Goal: Transaction & Acquisition: Purchase product/service

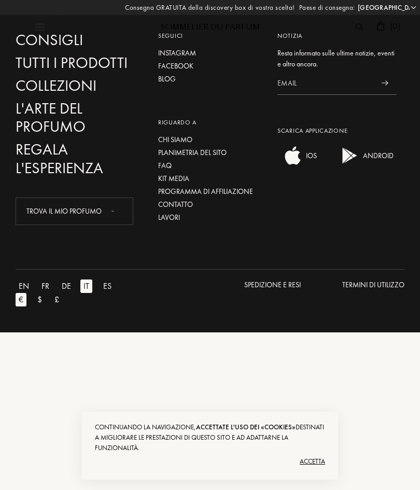
select select "IT"
click at [317, 462] on div "Accetta" at bounding box center [210, 461] width 230 height 17
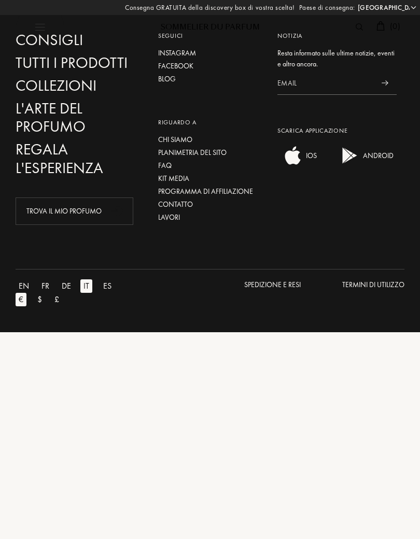
click at [72, 36] on div at bounding box center [82, 20] width 132 height 41
click at [73, 45] on div "Consigli" at bounding box center [75, 40] width 119 height 18
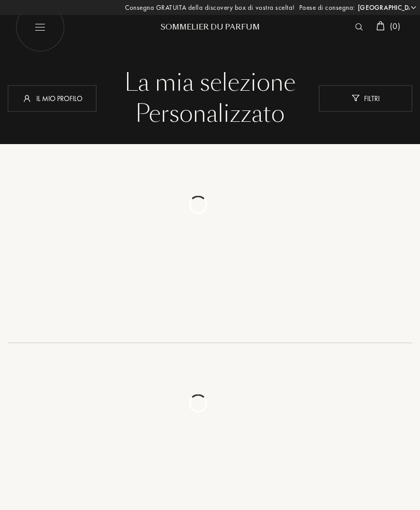
select select "IT"
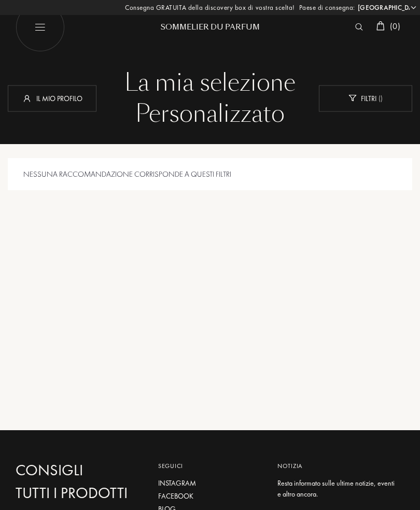
click at [35, 34] on img at bounding box center [40, 27] width 49 height 49
select select "IT"
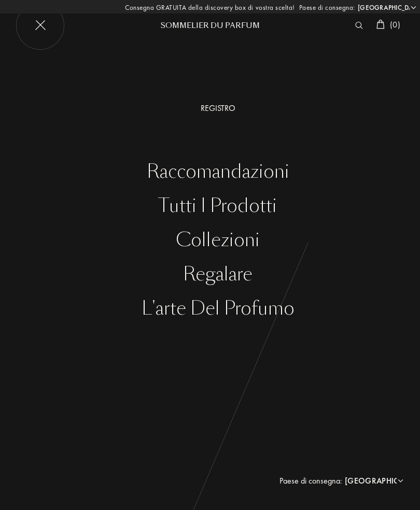
click at [259, 206] on div "Tutti i prodotti" at bounding box center [218, 206] width 404 height 21
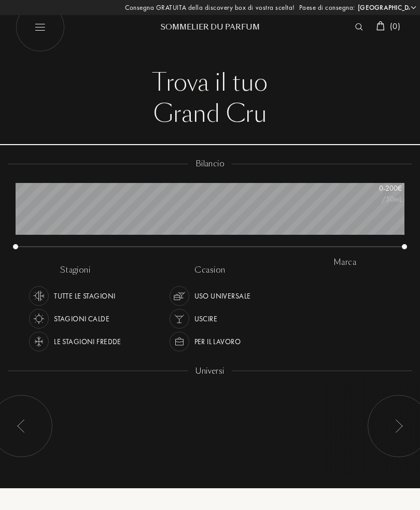
select select "IT"
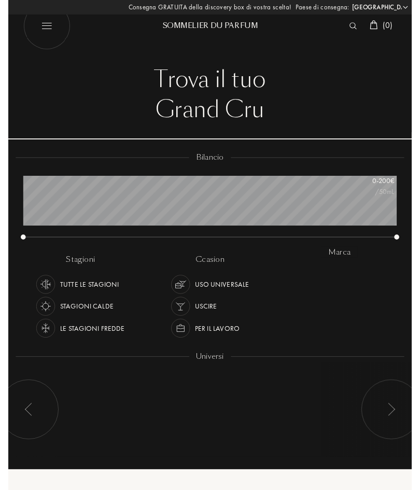
scroll to position [62, 389]
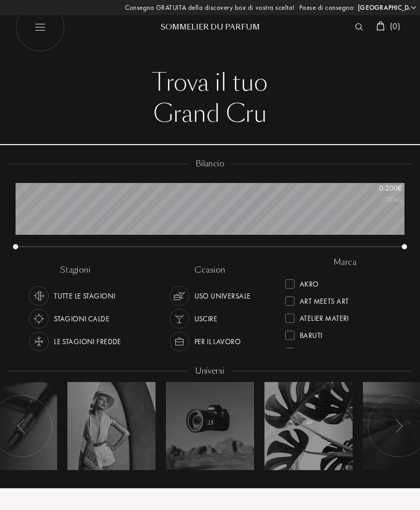
click at [355, 30] on img at bounding box center [359, 26] width 8 height 7
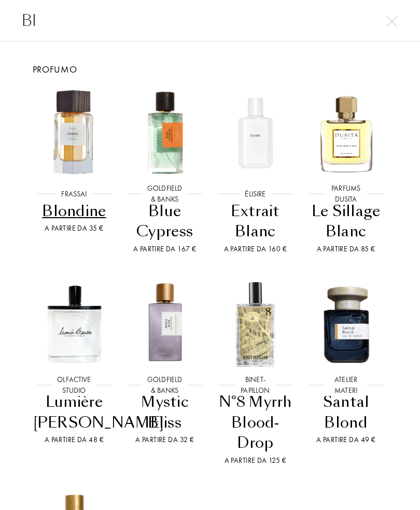
type input "B"
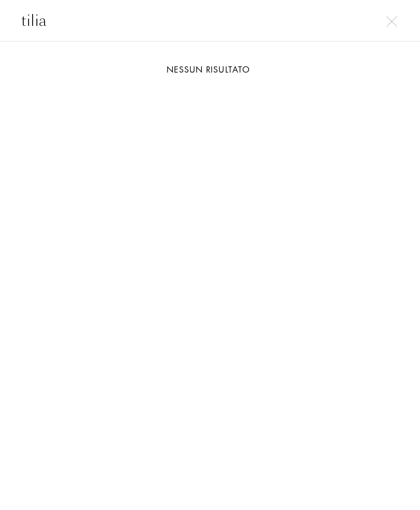
type input "tilia"
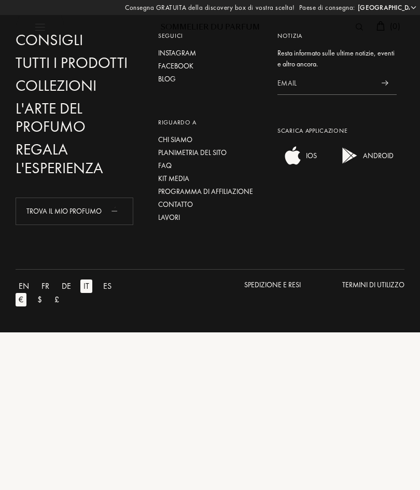
select select "IT"
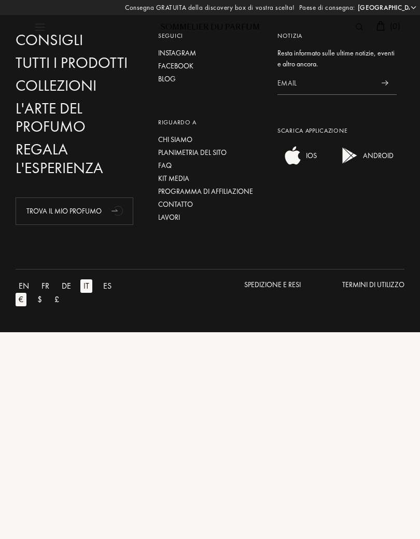
click at [46, 288] on div "FR" at bounding box center [45, 286] width 14 height 13
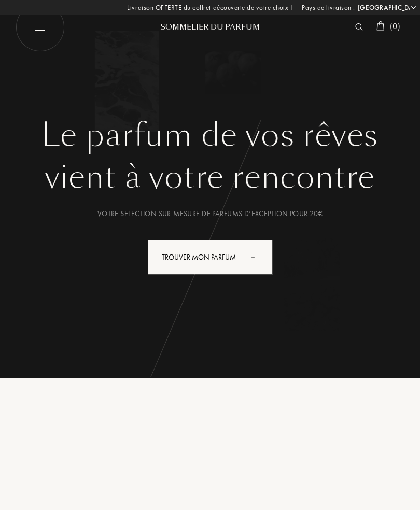
select select "IT"
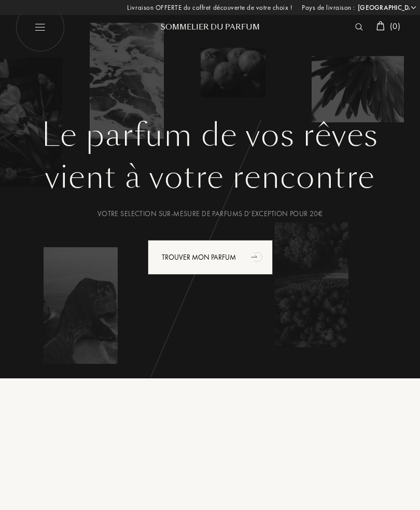
click at [43, 27] on img at bounding box center [40, 27] width 49 height 49
select select "IT"
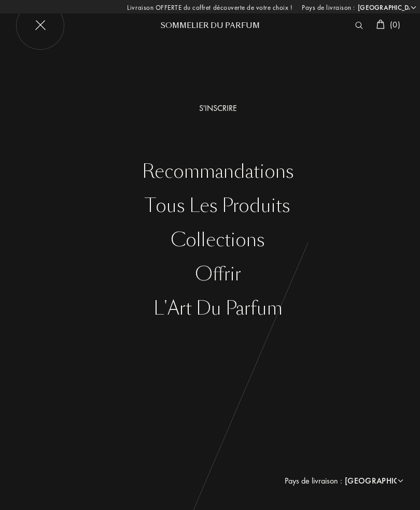
click at [281, 207] on div "Tous les produits" at bounding box center [218, 206] width 404 height 21
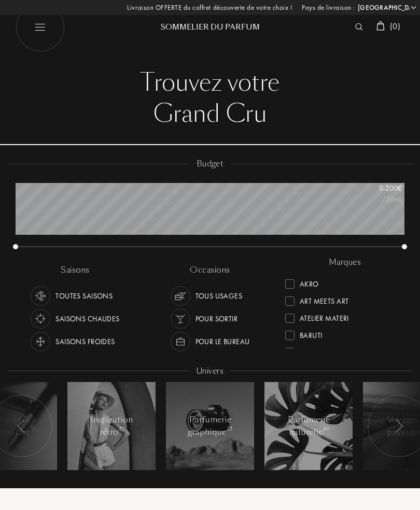
select select "IT"
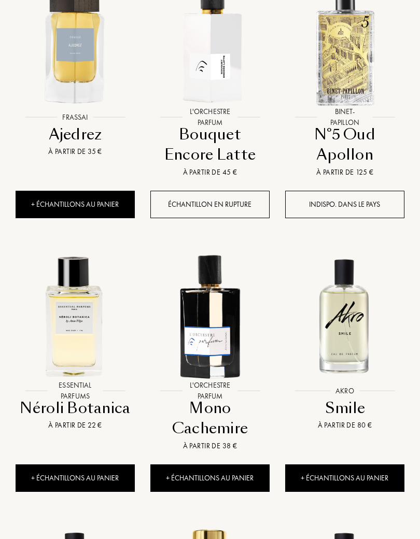
scroll to position [875, 0]
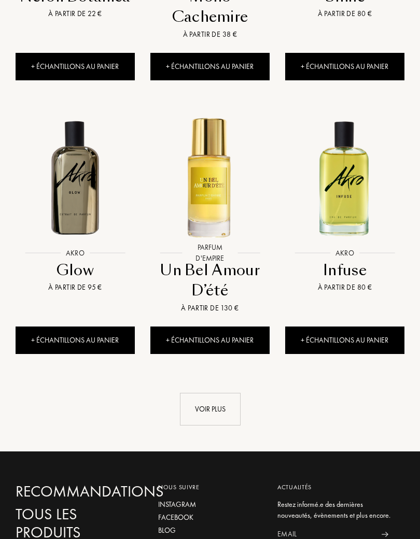
click at [211, 394] on div "Voir plus" at bounding box center [210, 410] width 61 height 33
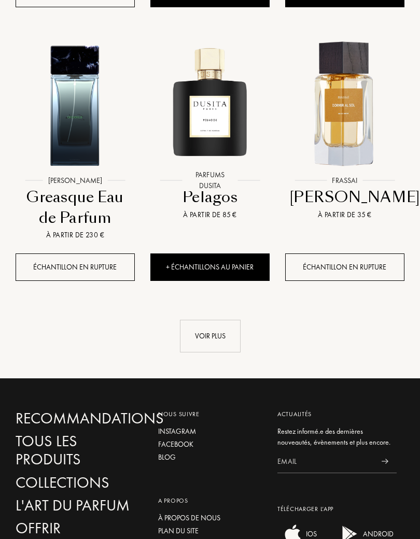
scroll to position [2444, 0]
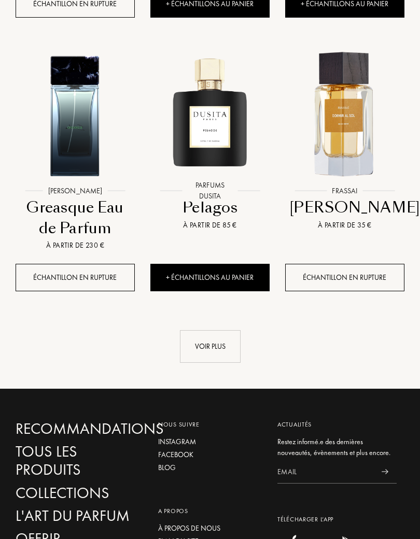
click at [202, 340] on div "Voir plus" at bounding box center [210, 346] width 61 height 33
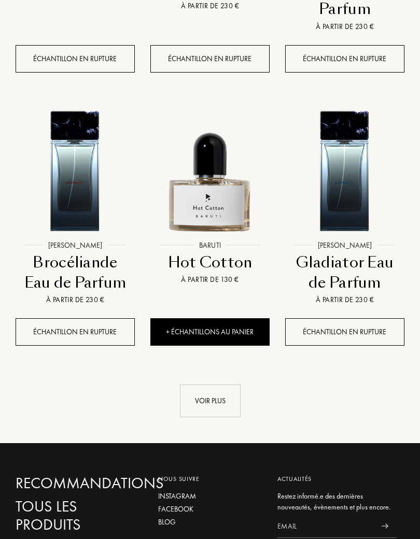
scroll to position [3505, 0]
click at [211, 385] on div "Voir plus" at bounding box center [210, 401] width 61 height 33
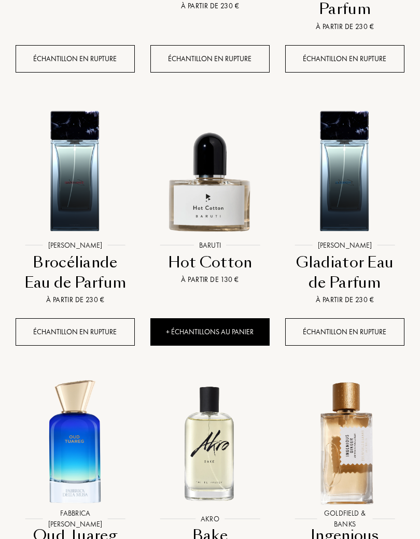
scroll to position [3551, 2]
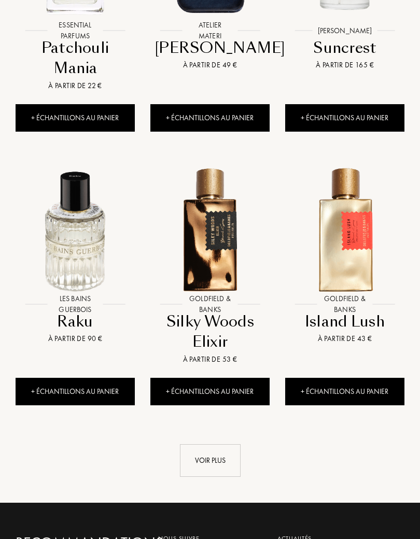
click at [199, 445] on div "Voir plus" at bounding box center [210, 461] width 61 height 33
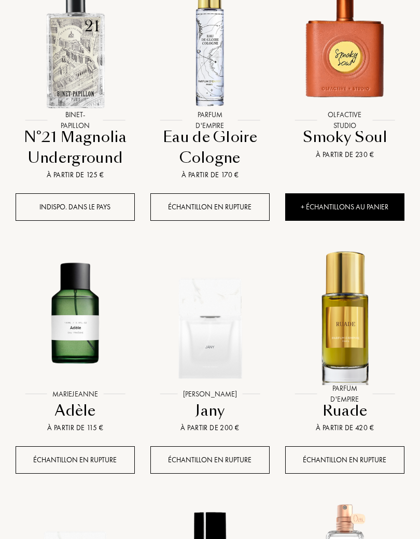
scroll to position [5232, 0]
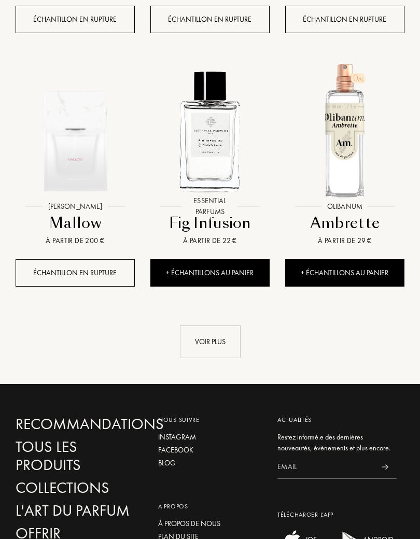
click at [229, 326] on div "Voir plus" at bounding box center [210, 342] width 61 height 33
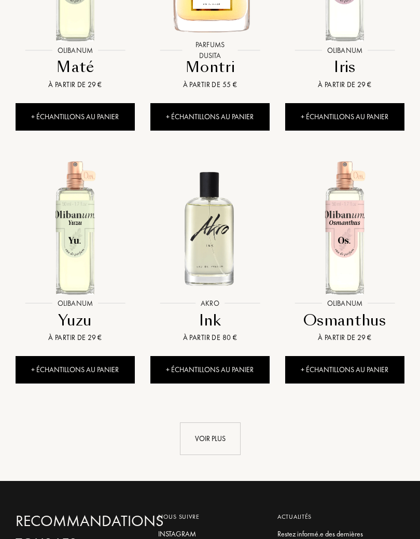
scroll to position [6609, 0]
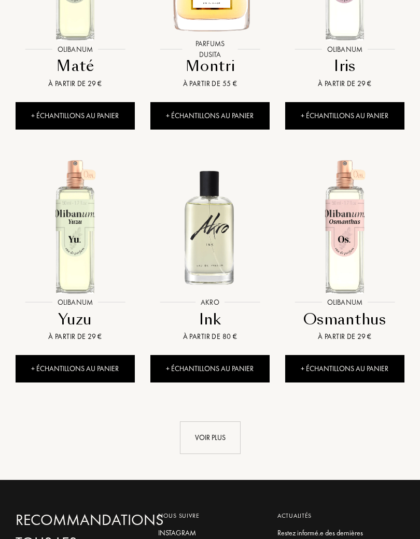
click at [210, 422] on div "Voir plus" at bounding box center [210, 438] width 61 height 33
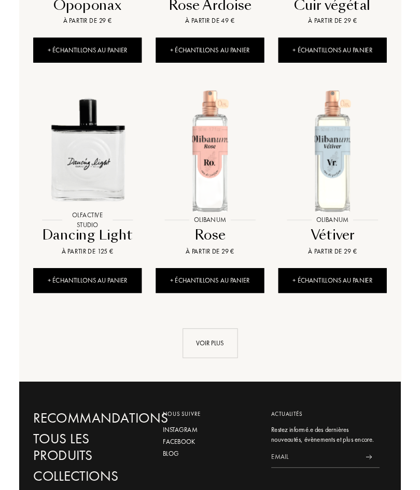
scroll to position [7703, 0]
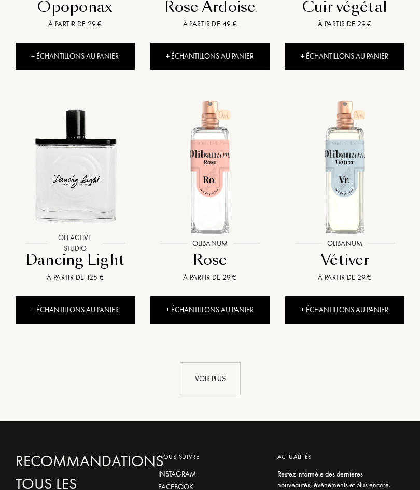
click at [206, 362] on div "Voir plus" at bounding box center [210, 378] width 61 height 33
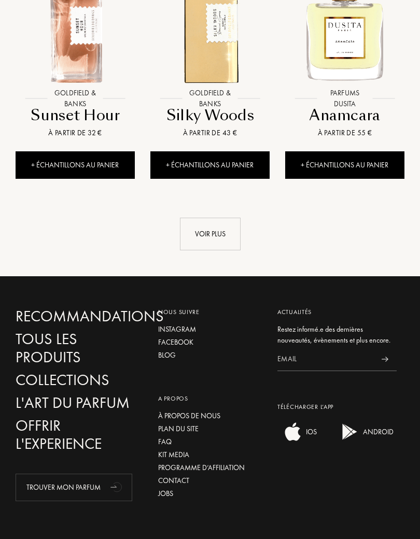
scroll to position [8881, 0]
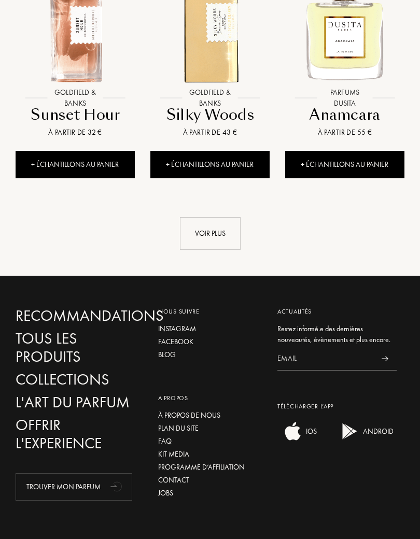
click at [207, 218] on div "Voir plus" at bounding box center [210, 234] width 61 height 33
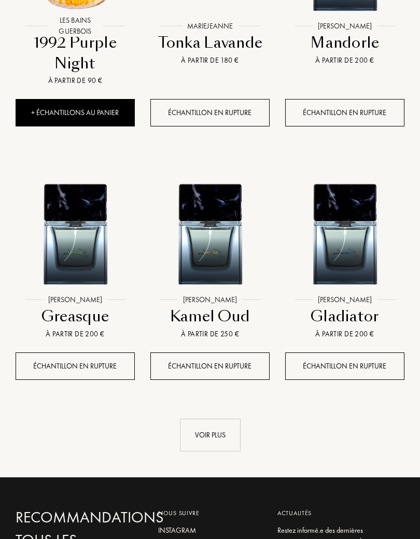
scroll to position [9735, 0]
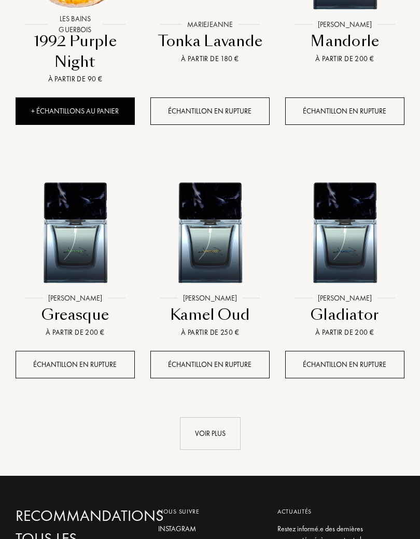
click at [214, 418] on div "Voir plus" at bounding box center [210, 434] width 61 height 33
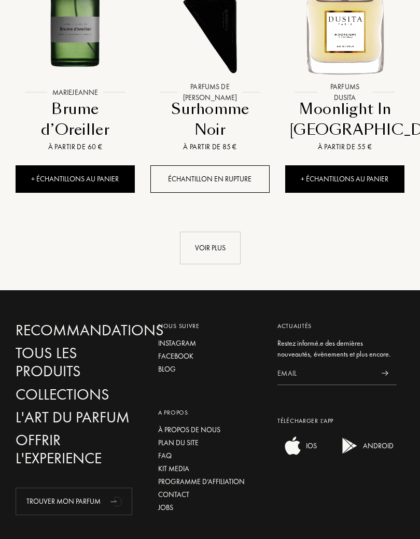
scroll to position [11073, 0]
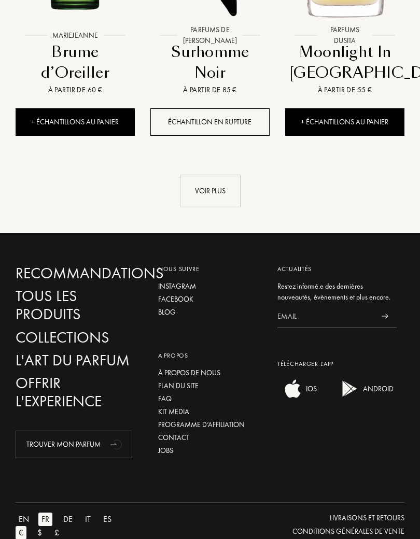
click at [210, 175] on div "Voir plus" at bounding box center [210, 191] width 61 height 33
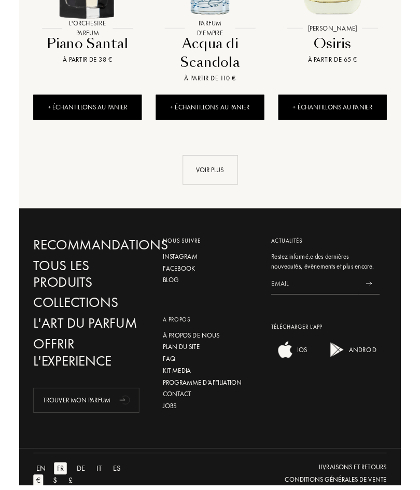
scroll to position [12042, 0]
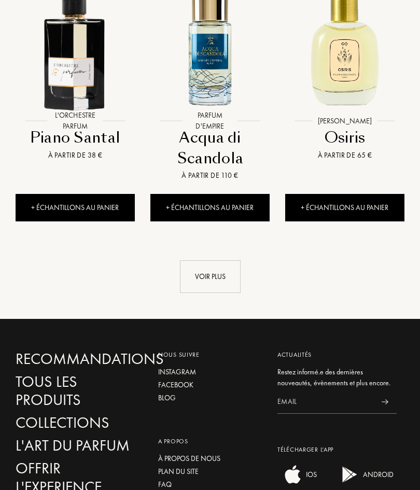
click at [208, 261] on div "Voir plus" at bounding box center [210, 277] width 61 height 33
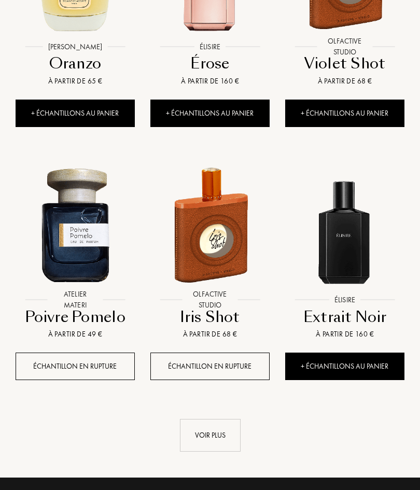
scroll to position [12915, 0]
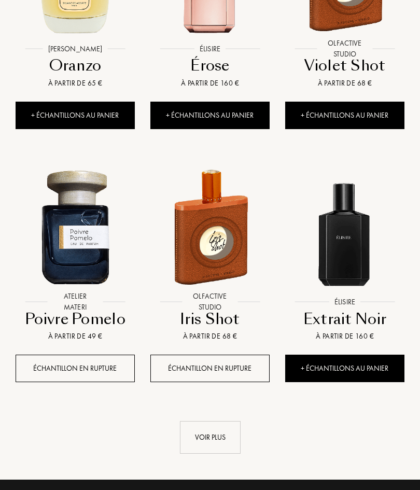
click at [208, 421] on div "Voir plus" at bounding box center [210, 437] width 61 height 33
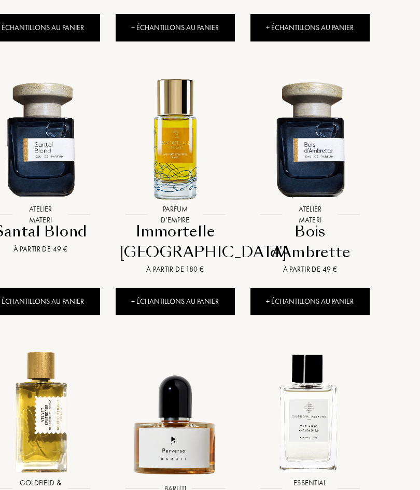
scroll to position [13528, 35]
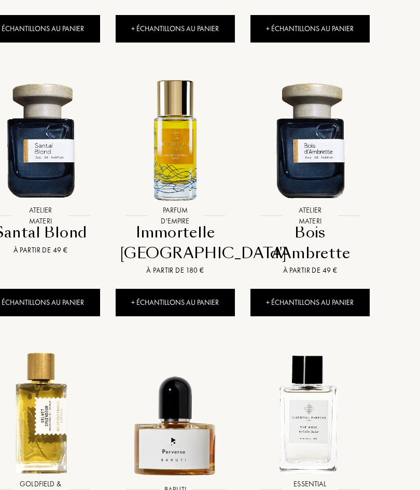
click at [310, 222] on div "Bois d'Ambrette" at bounding box center [310, 242] width 111 height 41
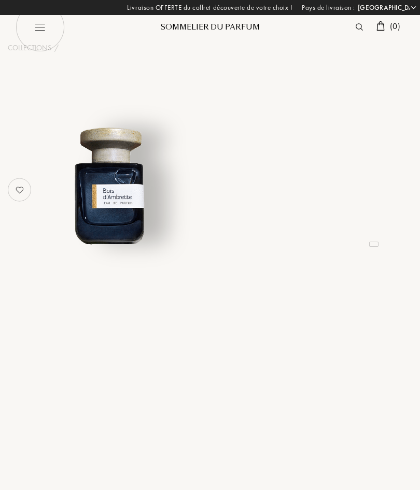
select select "IT"
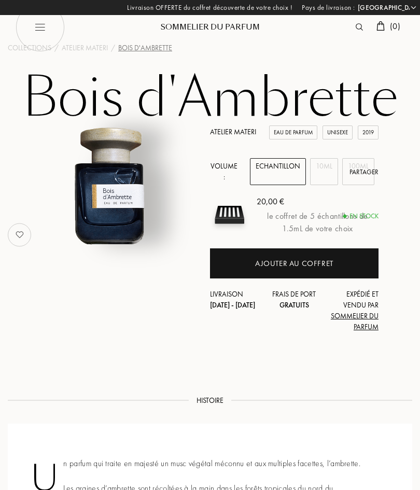
click at [328, 168] on div "10mL" at bounding box center [324, 171] width 28 height 27
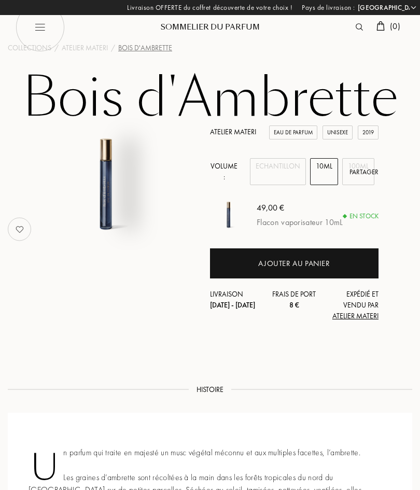
click at [363, 175] on div "Partager" at bounding box center [364, 172] width 29 height 10
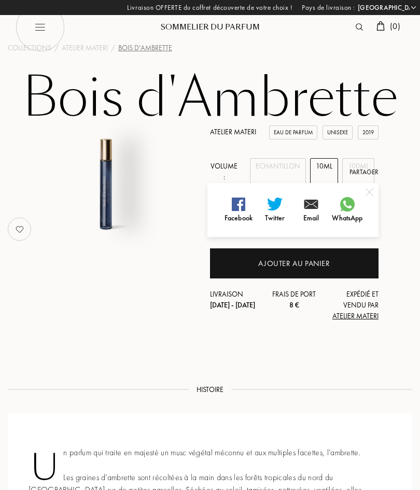
click at [408, 170] on div "Atelier Materi Eau de Parfum Unisexe 2019 Volume : Echantillon 10mL 100mL Parta…" at bounding box center [210, 229] width 420 height 205
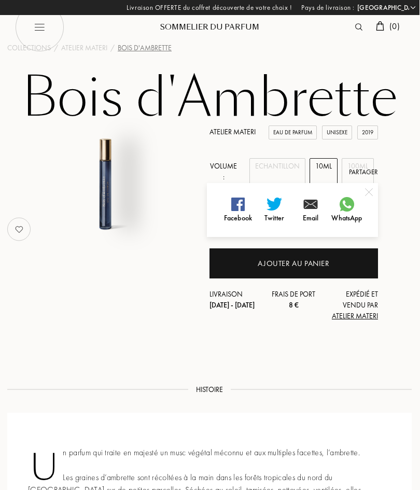
click at [407, 229] on div "Atelier Materi Eau de Parfum Unisexe 2019 Volume : Echantillon 10mL 100mL Parta…" at bounding box center [210, 229] width 420 height 205
click at [371, 191] on img at bounding box center [370, 192] width 8 height 8
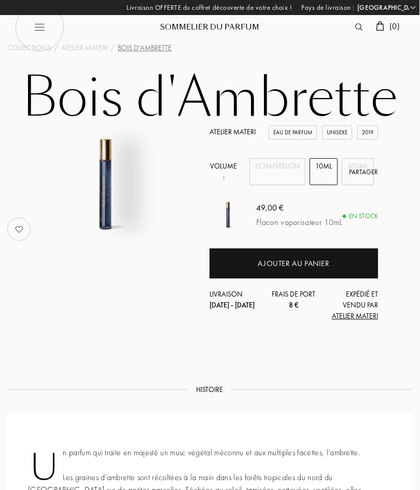
scroll to position [0, 1]
click at [358, 164] on div "100mL" at bounding box center [358, 171] width 32 height 27
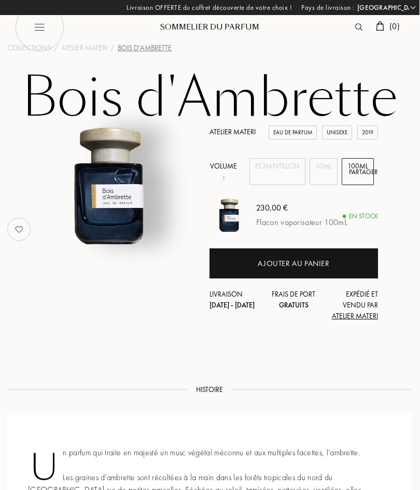
click at [357, 320] on span "Atelier Materi" at bounding box center [355, 315] width 46 height 9
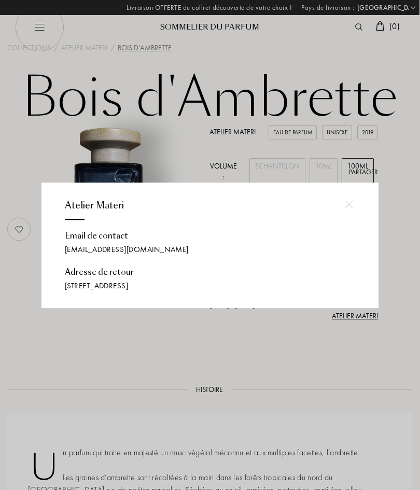
click at [273, 348] on div at bounding box center [210, 245] width 420 height 490
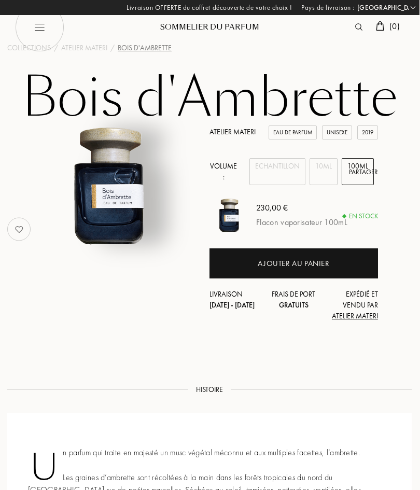
click at [351, 317] on span "Atelier Materi" at bounding box center [355, 315] width 46 height 9
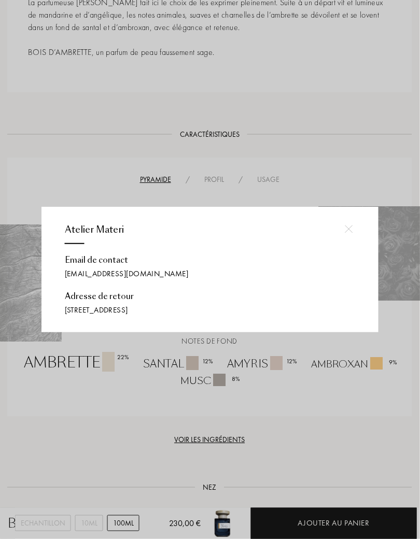
scroll to position [525, 1]
click at [348, 228] on img at bounding box center [349, 229] width 8 height 8
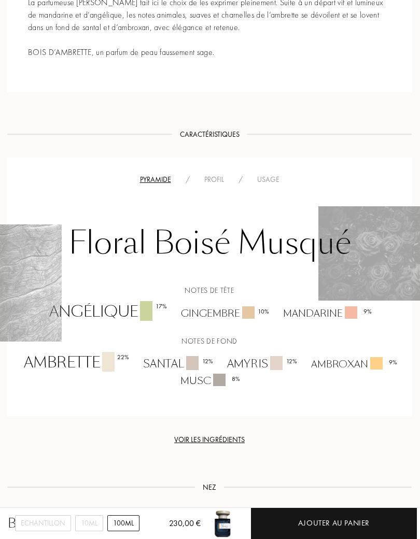
click at [350, 226] on div at bounding box center [210, 269] width 420 height 539
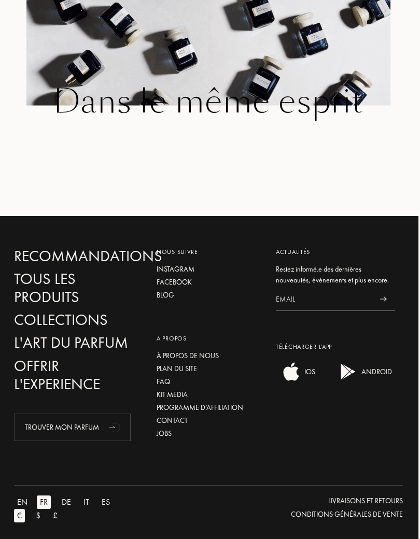
scroll to position [1518, 2]
